Goal: Information Seeking & Learning: Find specific fact

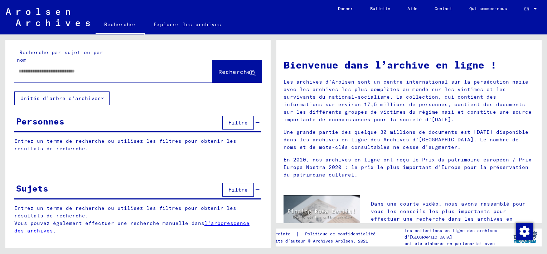
click at [91, 71] on input "text" at bounding box center [105, 71] width 172 height 8
drag, startPoint x: 25, startPoint y: 74, endPoint x: 16, endPoint y: 72, distance: 9.0
click at [16, 72] on div "*" at bounding box center [102, 71] width 177 height 16
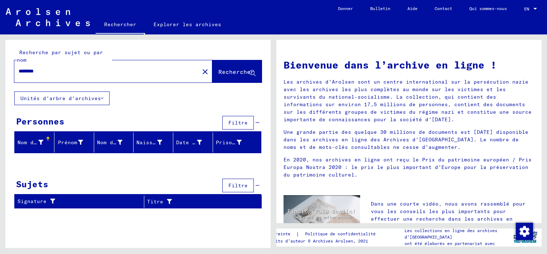
drag, startPoint x: 47, startPoint y: 73, endPoint x: 33, endPoint y: 71, distance: 13.3
click at [33, 71] on input "********" at bounding box center [105, 71] width 172 height 8
type input "*****"
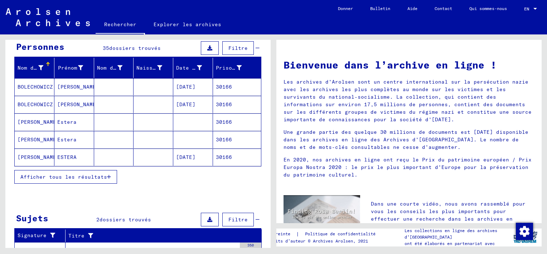
scroll to position [107, 0]
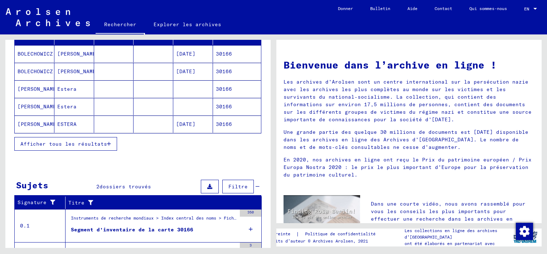
click at [55, 142] on span "Afficher tous les résultats" at bounding box center [63, 143] width 87 height 6
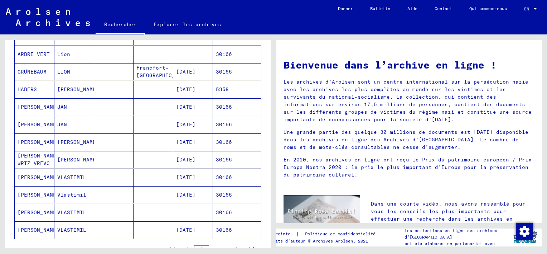
scroll to position [430, 0]
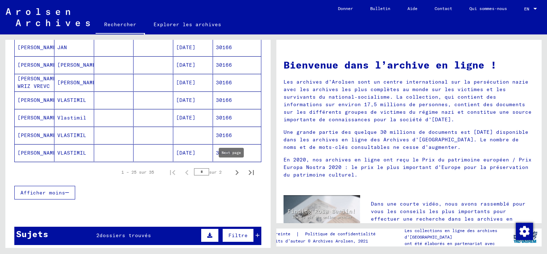
click at [232, 170] on icon "Page suivante" at bounding box center [237, 172] width 10 height 10
type input "*"
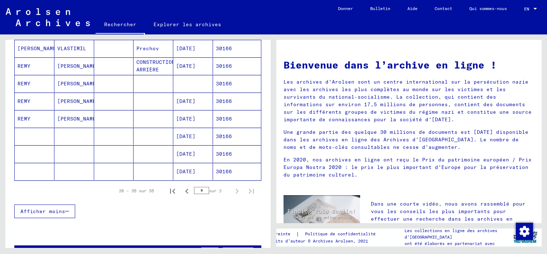
scroll to position [112, 0]
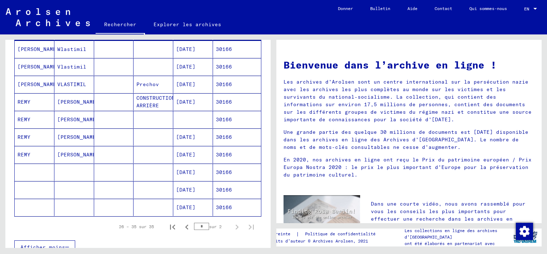
click at [138, 100] on mat-cell "CONSTRUCTION ARRIÈRE" at bounding box center [154, 101] width 40 height 17
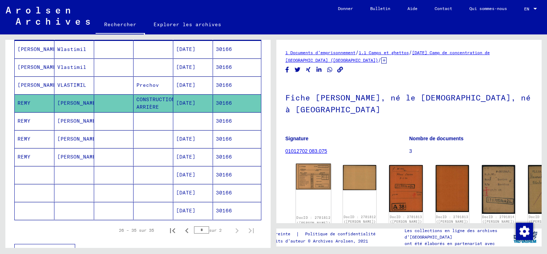
click at [304, 173] on img at bounding box center [313, 176] width 35 height 26
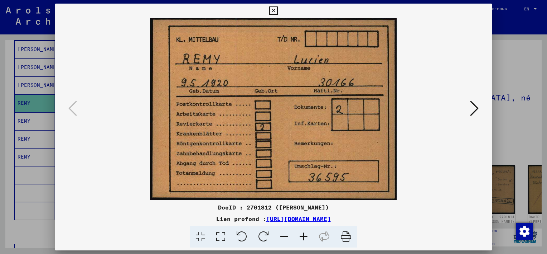
click at [473, 107] on icon at bounding box center [474, 108] width 9 height 17
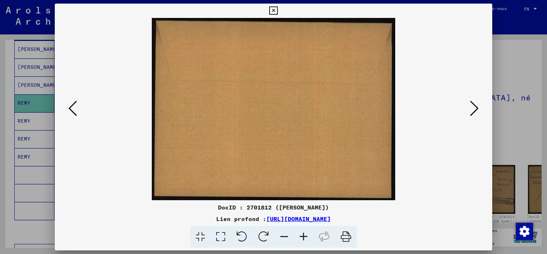
click at [473, 107] on icon at bounding box center [474, 108] width 9 height 17
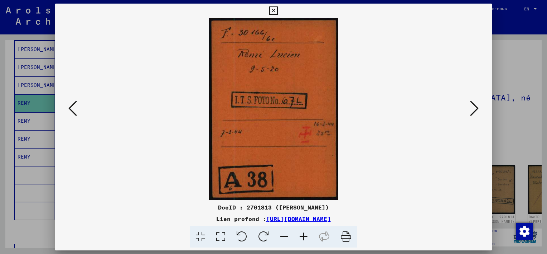
click at [473, 107] on icon at bounding box center [474, 108] width 9 height 17
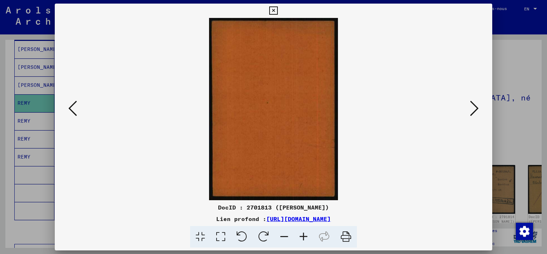
click at [473, 107] on icon at bounding box center [474, 108] width 9 height 17
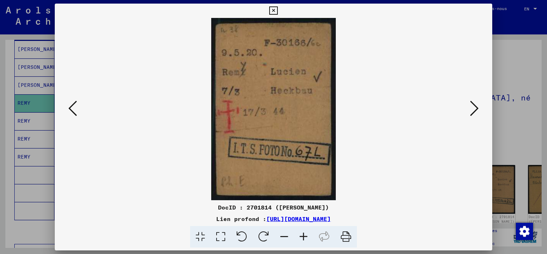
click at [73, 109] on icon at bounding box center [72, 108] width 9 height 17
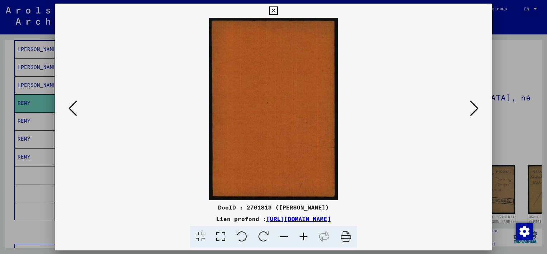
click at [73, 109] on icon at bounding box center [72, 108] width 9 height 17
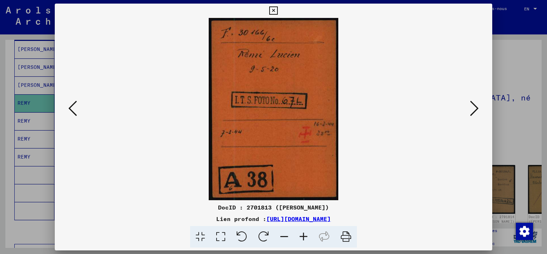
click at [473, 112] on icon at bounding box center [474, 108] width 9 height 17
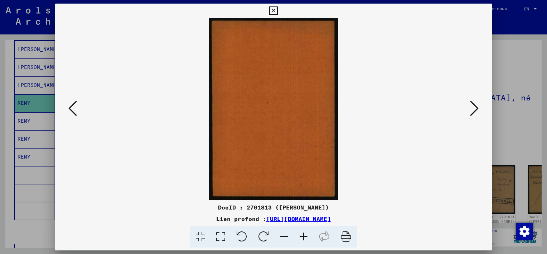
click at [473, 112] on icon at bounding box center [474, 108] width 9 height 17
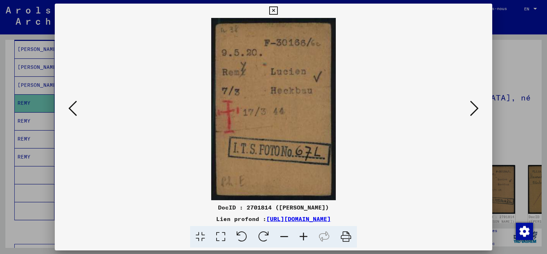
click at [473, 112] on icon at bounding box center [474, 108] width 9 height 17
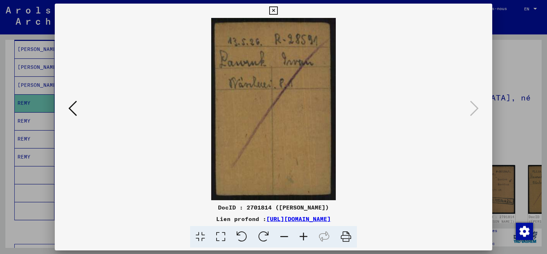
click at [271, 10] on icon at bounding box center [273, 10] width 8 height 9
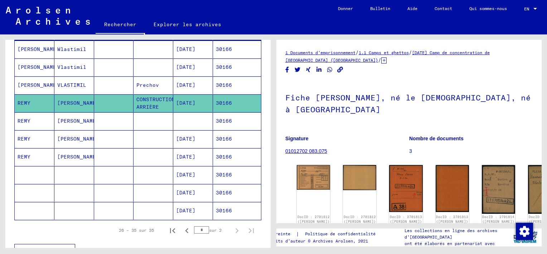
click at [67, 118] on mat-cell "[PERSON_NAME]" at bounding box center [74, 121] width 40 height 18
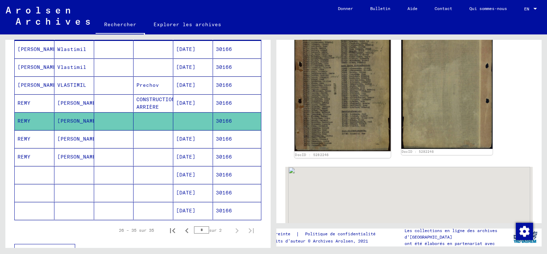
scroll to position [215, 0]
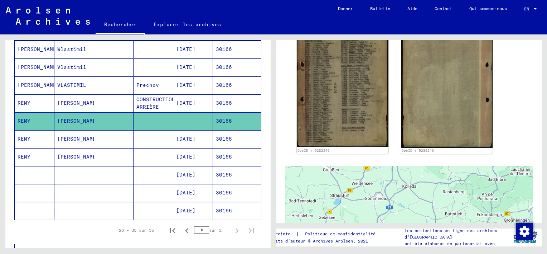
click at [67, 138] on mat-cell "[PERSON_NAME]" at bounding box center [74, 139] width 40 height 18
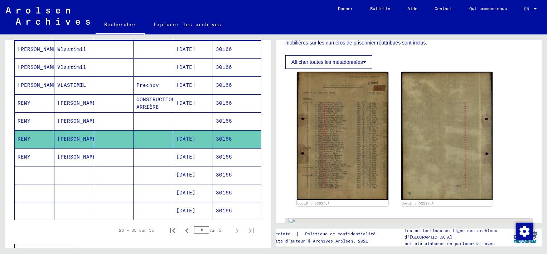
scroll to position [179, 0]
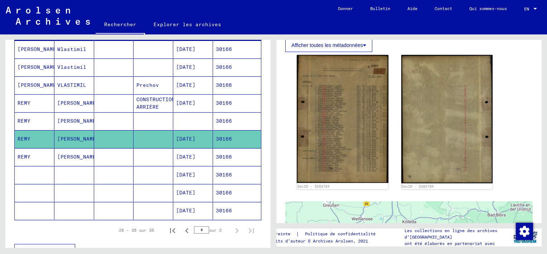
click at [60, 156] on mat-cell "[PERSON_NAME]" at bounding box center [74, 157] width 40 height 18
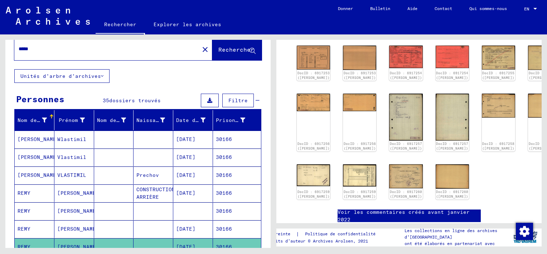
scroll to position [5, 0]
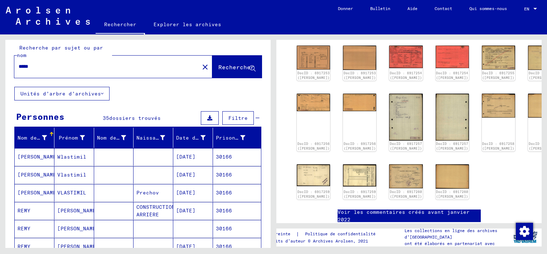
drag, startPoint x: 35, startPoint y: 64, endPoint x: 12, endPoint y: 69, distance: 23.3
click at [12, 69] on div "Recherche par sujet ou par nom ***** close Rechercher" at bounding box center [137, 61] width 265 height 52
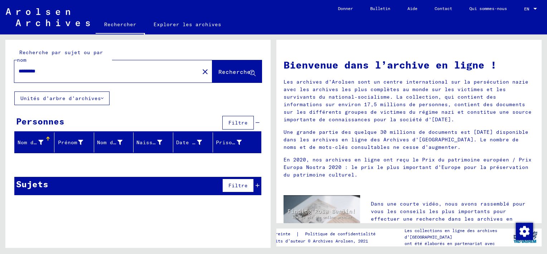
type input "********"
